Goal: Task Accomplishment & Management: Manage account settings

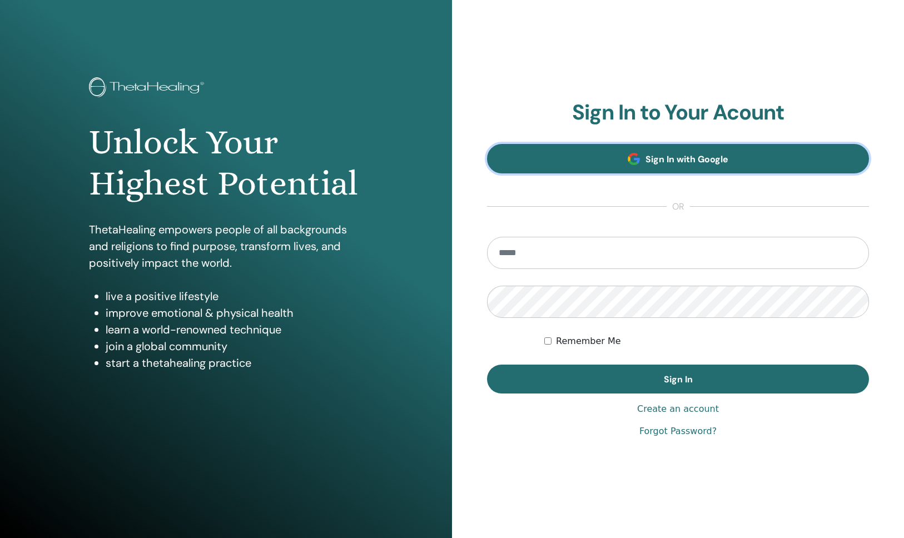
click at [609, 150] on link "Sign In with Google" at bounding box center [678, 158] width 382 height 29
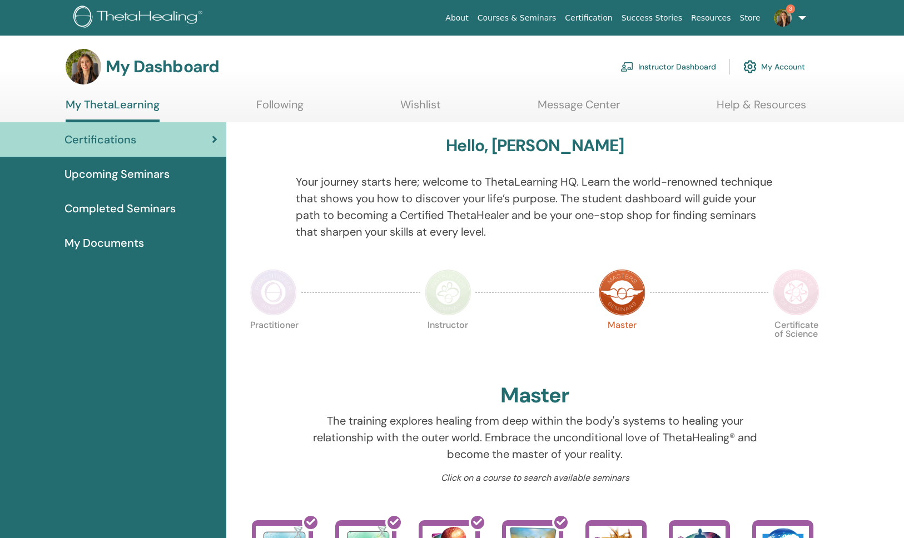
click at [670, 67] on link "Instructor Dashboard" at bounding box center [669, 67] width 96 height 24
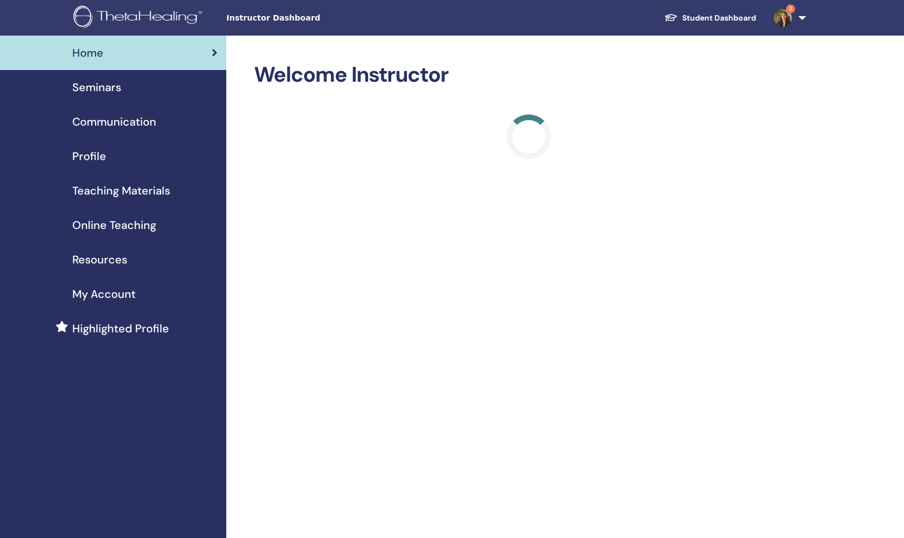
click at [91, 91] on span "Seminars" at bounding box center [96, 87] width 49 height 17
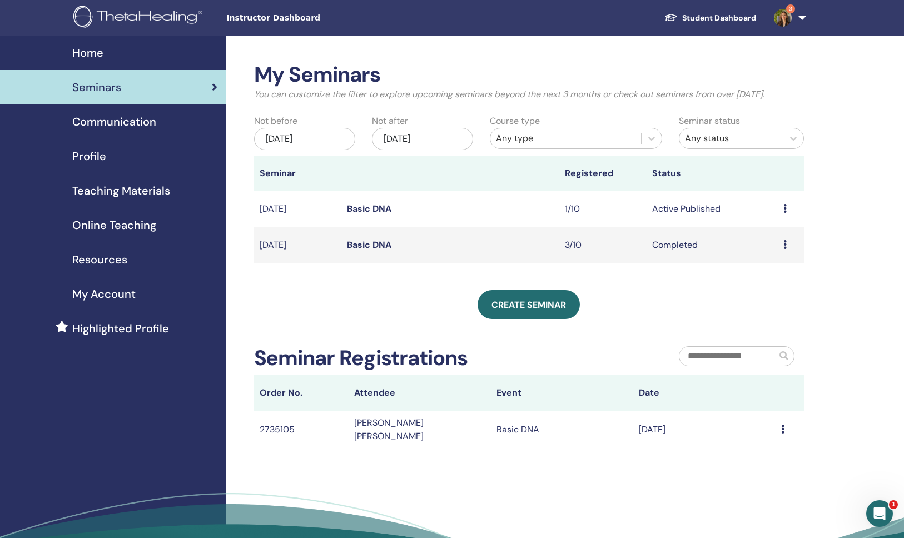
click at [787, 209] on div "Preview Edit Attendees Cancel" at bounding box center [791, 208] width 15 height 13
click at [774, 253] on link "Attendees" at bounding box center [772, 252] width 42 height 12
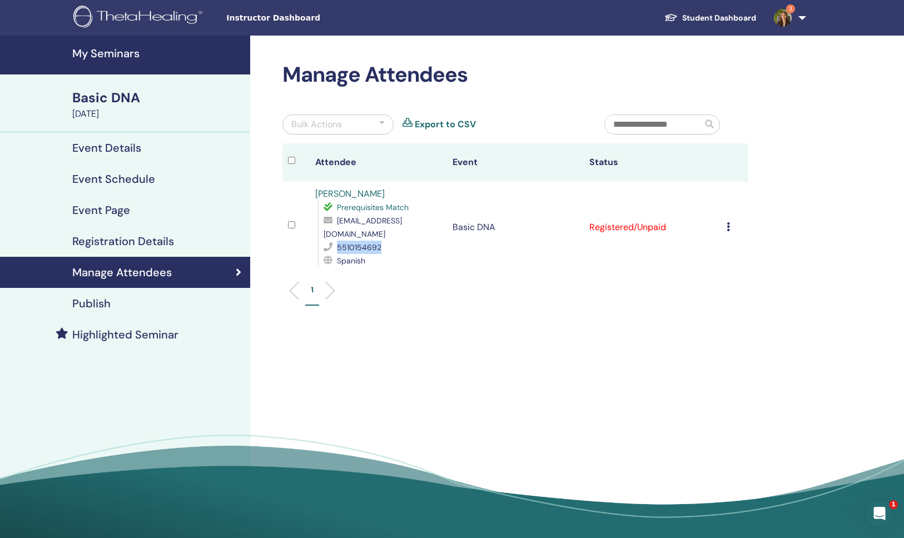
drag, startPoint x: 379, startPoint y: 248, endPoint x: 337, endPoint y: 248, distance: 42.3
click at [337, 248] on span "5510154692" at bounding box center [359, 248] width 44 height 10
